Goal: Task Accomplishment & Management: Manage account settings

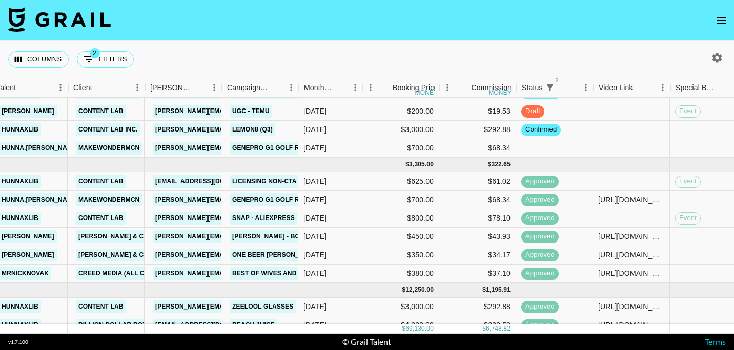
scroll to position [102, 221]
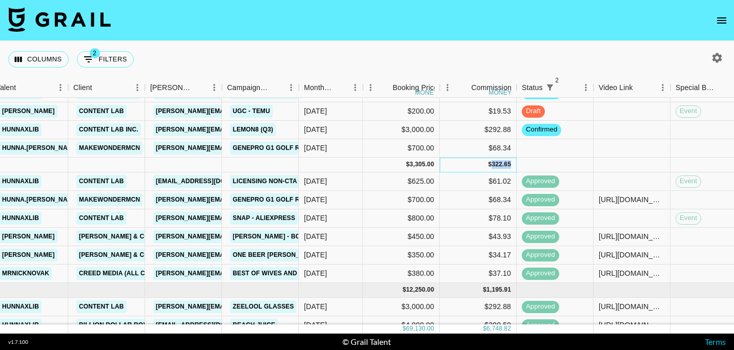
drag, startPoint x: 509, startPoint y: 163, endPoint x: 491, endPoint y: 163, distance: 18.5
click at [491, 163] on div "322.65" at bounding box center [500, 164] width 19 height 9
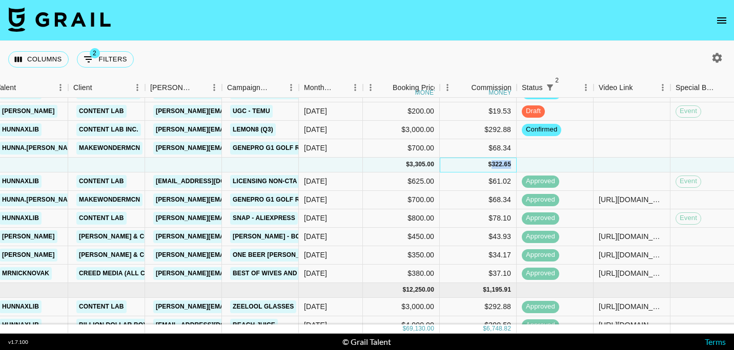
copy div "322.65"
click at [488, 163] on div "$" at bounding box center [490, 164] width 4 height 9
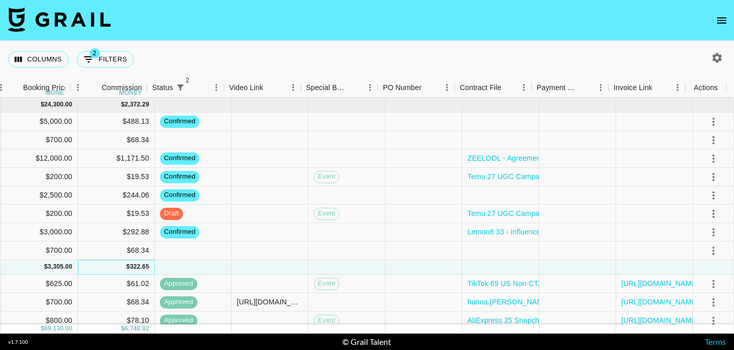
scroll to position [0, 591]
click at [707, 135] on icon "select merge strategy" at bounding box center [713, 140] width 12 height 12
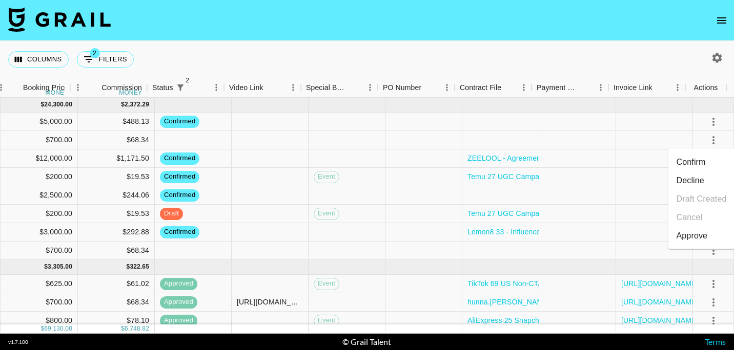
click at [691, 180] on li "Decline" at bounding box center [701, 181] width 67 height 18
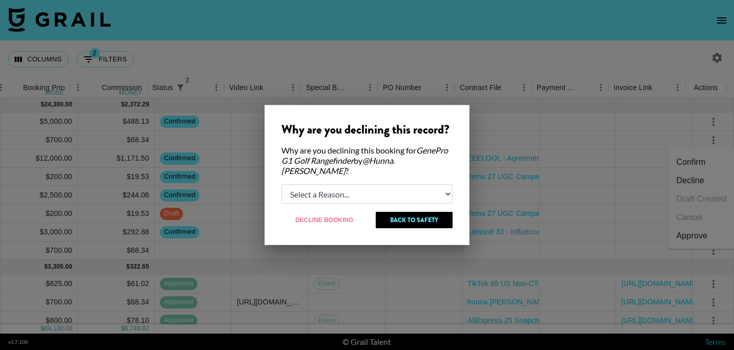
click at [318, 178] on div "Why are you declining this record? Why are you declining this booking for GeneP…" at bounding box center [366, 175] width 205 height 140
click at [319, 187] on select "Select a Reason... Relogging this deal due to a data issue The [PERSON_NAME] ca…" at bounding box center [366, 193] width 171 height 19
select select "booker_cancel"
click at [281, 184] on select "Select a Reason... Relogging this deal due to a data issue The [PERSON_NAME] ca…" at bounding box center [366, 193] width 171 height 19
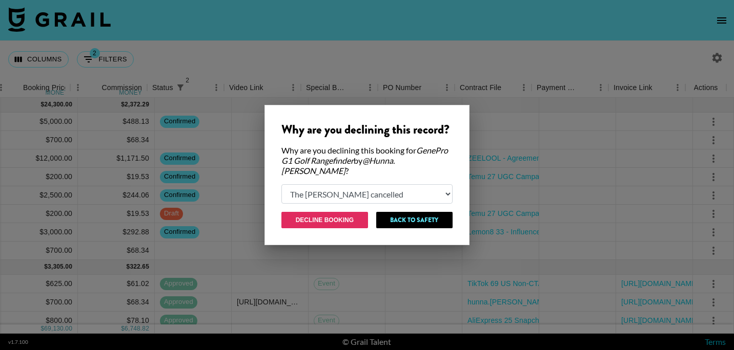
click at [326, 215] on button "Decline Booking" at bounding box center [324, 220] width 87 height 16
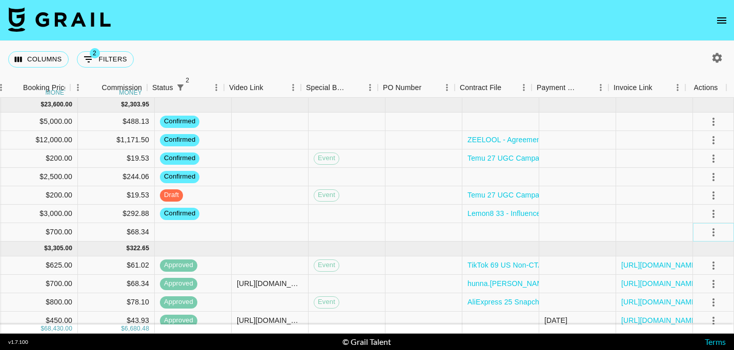
click at [709, 225] on button "select merge strategy" at bounding box center [713, 232] width 17 height 17
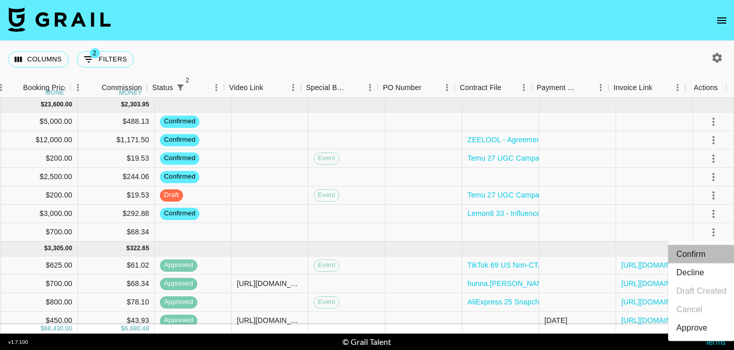
click at [684, 256] on li "Confirm" at bounding box center [701, 254] width 67 height 18
click at [233, 58] on div "Columns 2 Filters + Booking" at bounding box center [367, 59] width 734 height 37
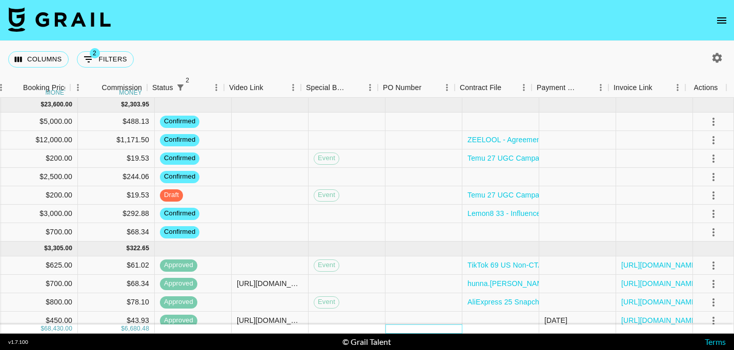
drag, startPoint x: 429, startPoint y: 326, endPoint x: 373, endPoint y: 328, distance: 56.4
click at [373, 328] on div "[DATE] ( 7 ) $ 23,600.00 $ 2,303.95 reciGLjmKHGQLgPA5 hunnaxlib Onefluent [EMAI…" at bounding box center [367, 216] width 734 height 236
click at [707, 228] on icon "select merge strategy" at bounding box center [713, 232] width 12 height 12
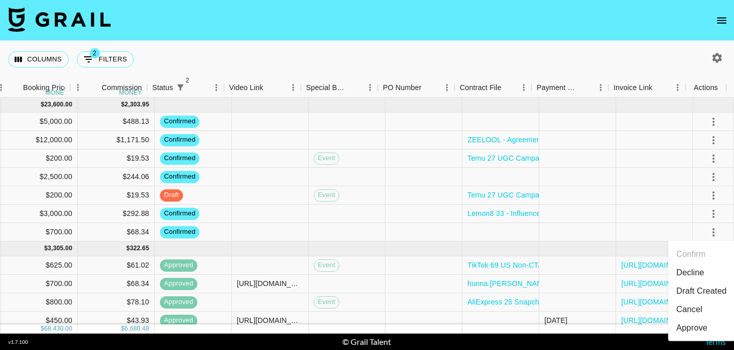
click at [702, 290] on li "Draft Created" at bounding box center [701, 291] width 67 height 18
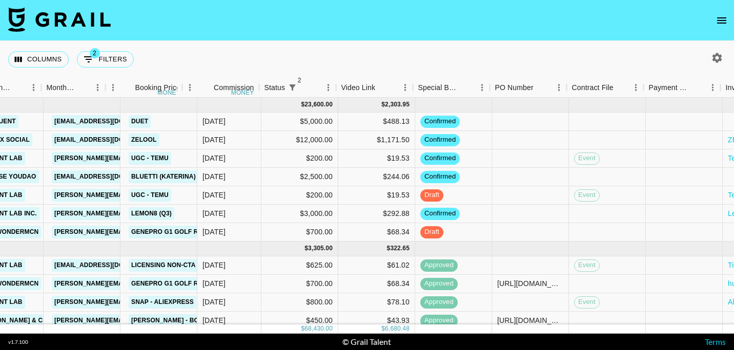
scroll to position [0, 308]
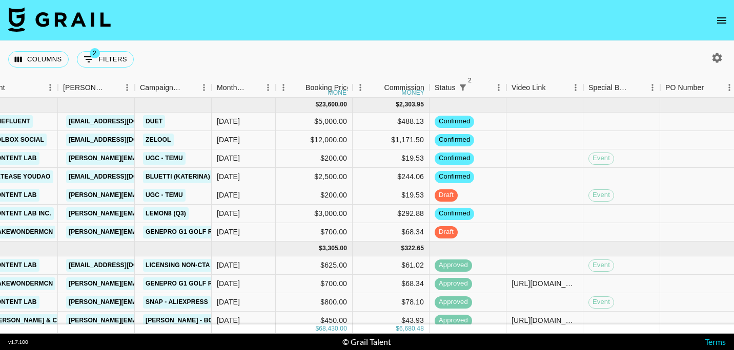
drag, startPoint x: 297, startPoint y: 49, endPoint x: 277, endPoint y: 46, distance: 19.6
drag, startPoint x: 277, startPoint y: 46, endPoint x: 219, endPoint y: 40, distance: 58.7
click at [261, 44] on div "Columns 2 Filters + Booking" at bounding box center [367, 59] width 734 height 37
click at [213, 39] on nav at bounding box center [367, 20] width 734 height 41
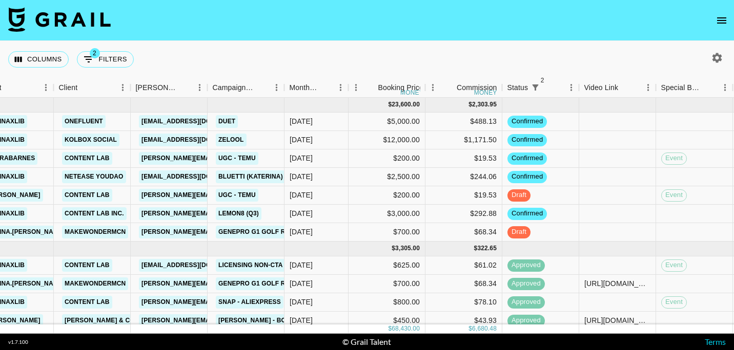
scroll to position [0, 187]
